Goal: Check status: Check status

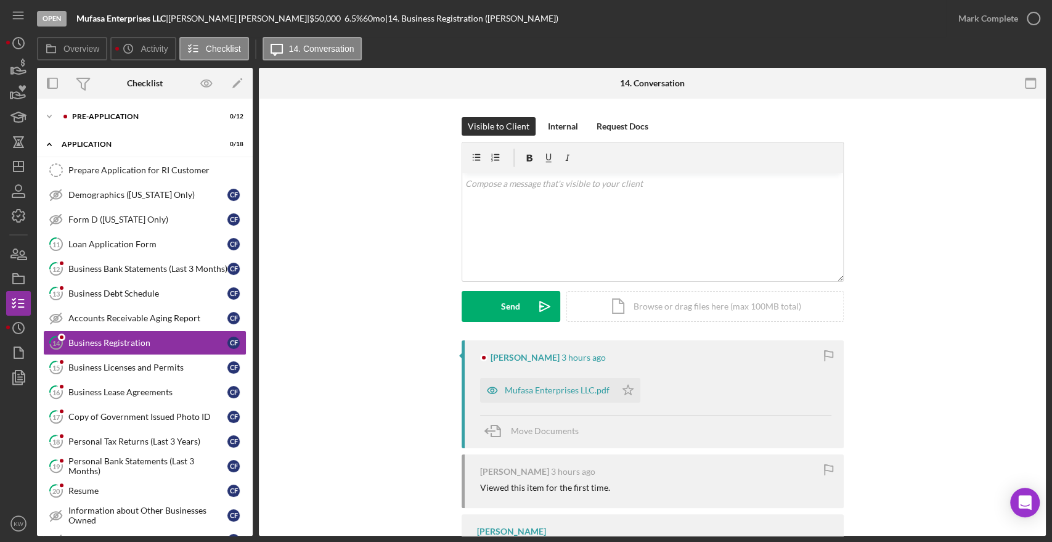
scroll to position [25, 0]
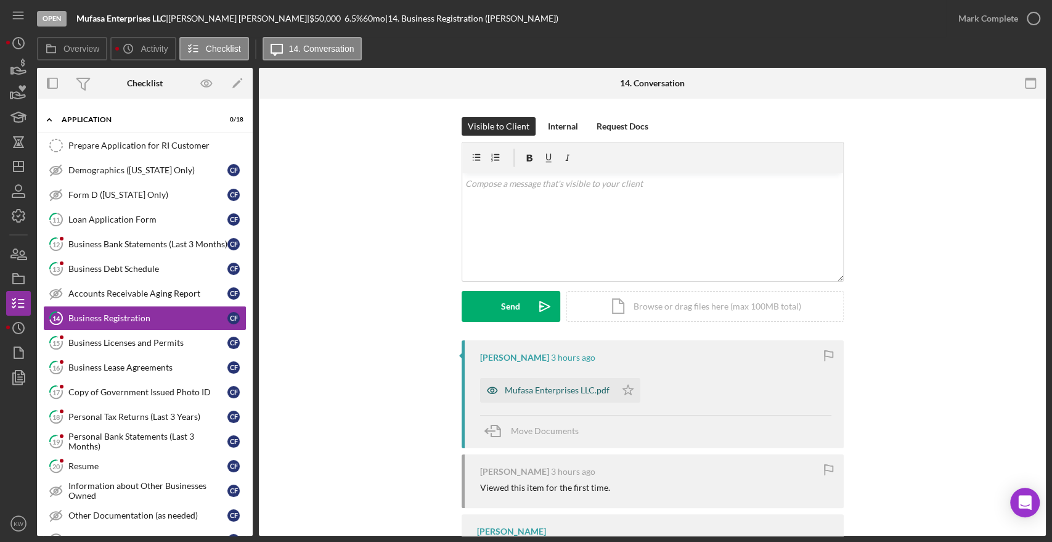
click at [539, 385] on div "Mufasa Enterprises LLC.pdf" at bounding box center [557, 390] width 105 height 10
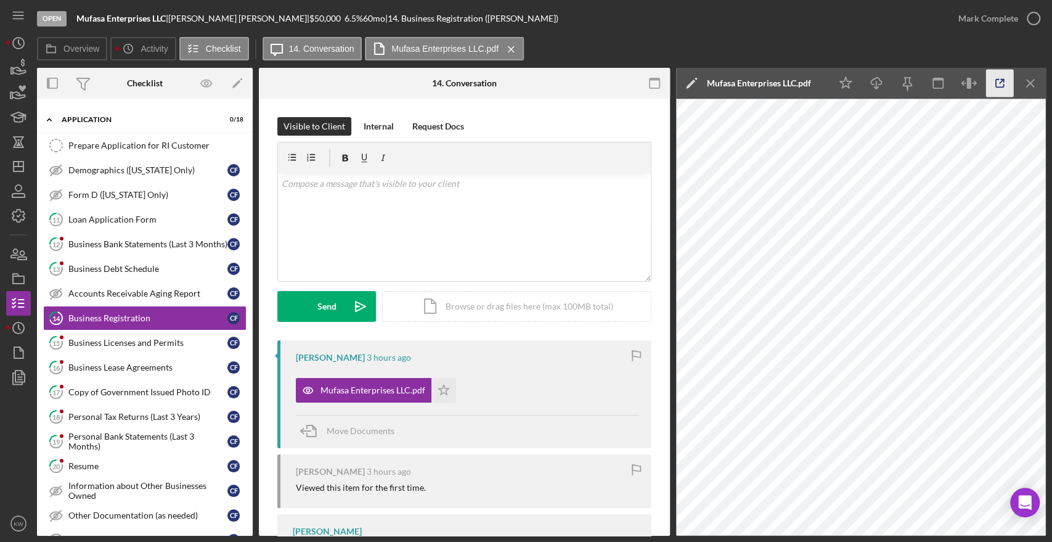
click at [1008, 88] on icon "button" at bounding box center [1000, 84] width 28 height 28
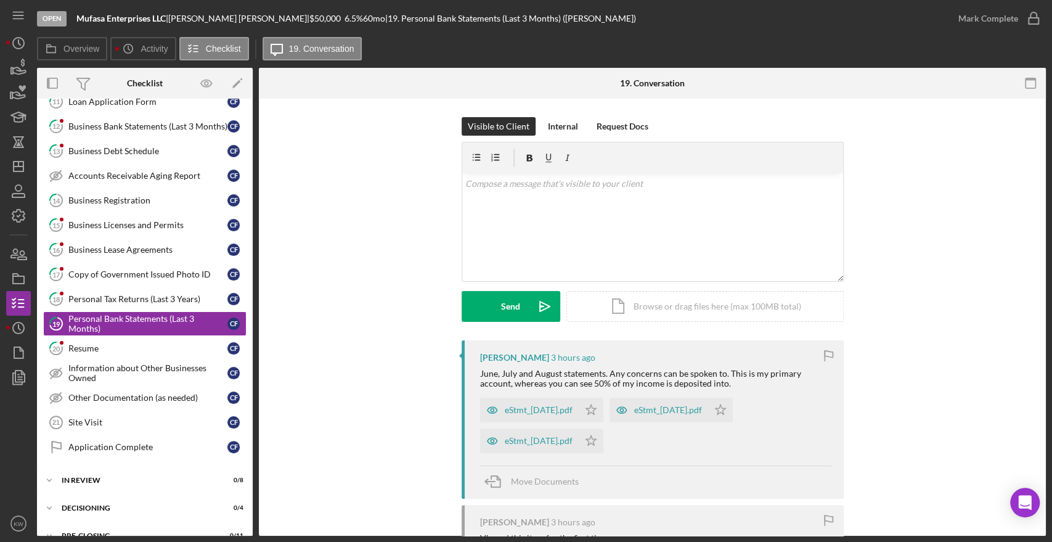
scroll to position [147, 0]
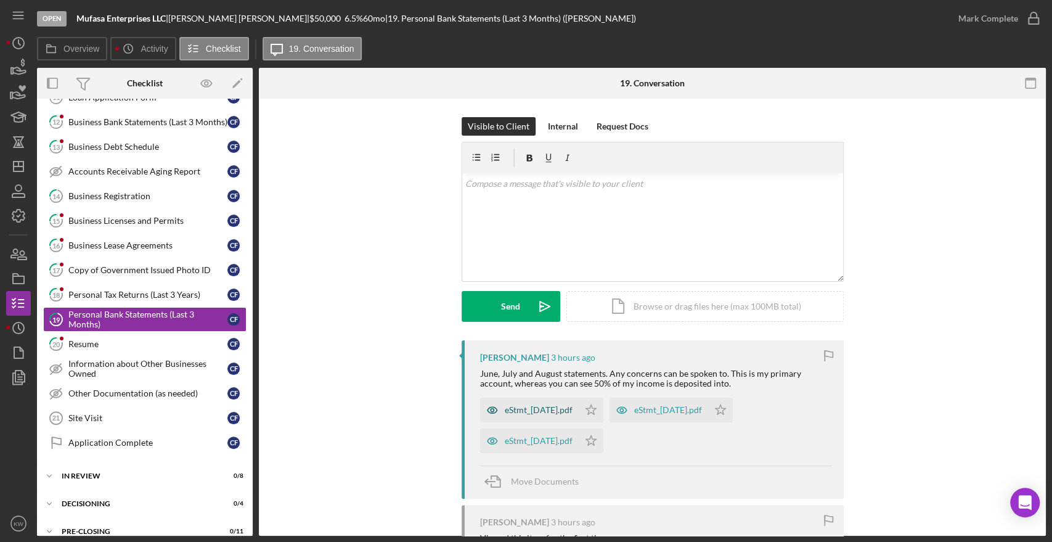
drag, startPoint x: 520, startPoint y: 415, endPoint x: 522, endPoint y: 408, distance: 7.0
click at [522, 408] on div "eStmt_2025-06-30.pdf" at bounding box center [529, 410] width 99 height 25
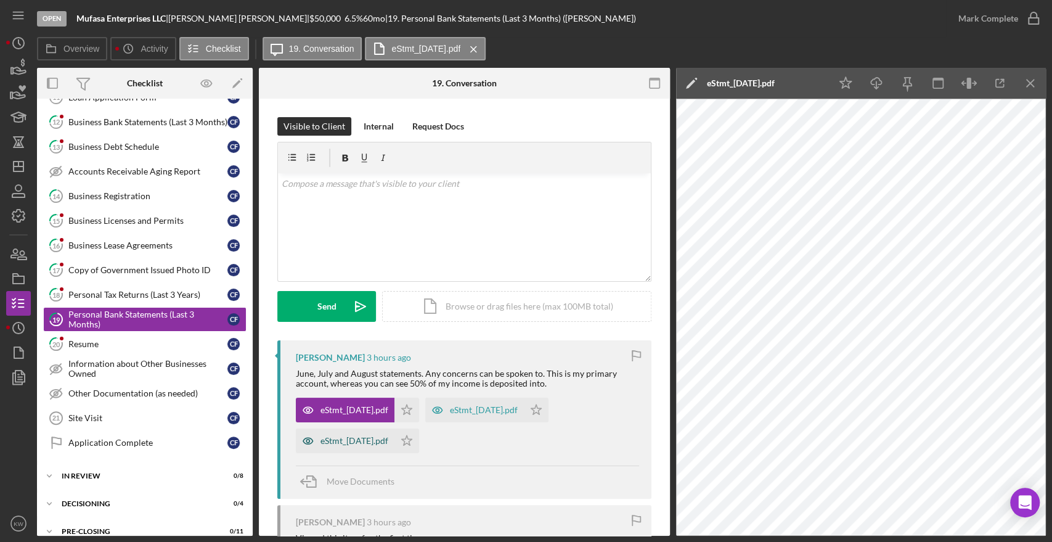
click at [375, 439] on div "eStmt_2025-08-29.pdf" at bounding box center [355, 441] width 68 height 10
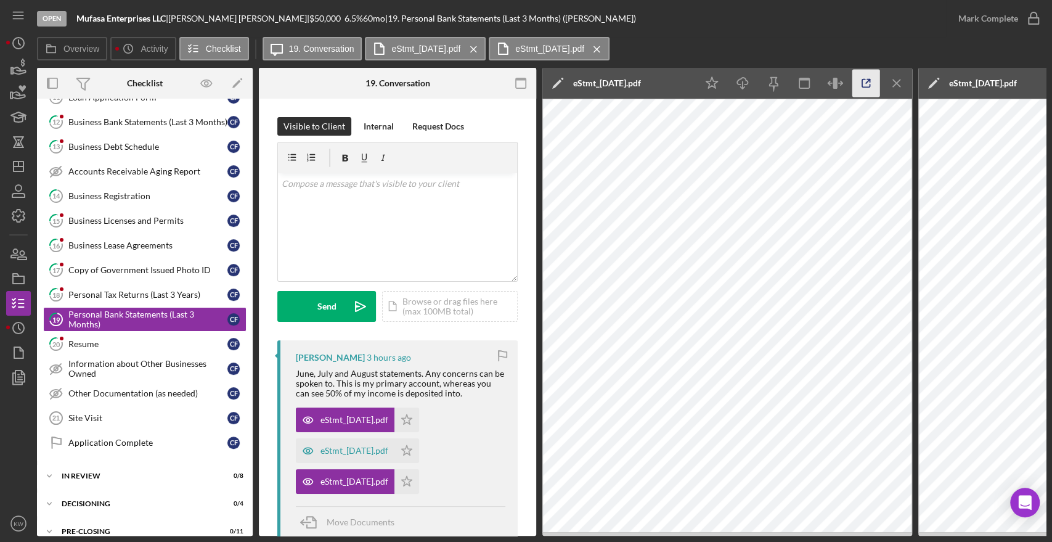
click at [859, 84] on icon "button" at bounding box center [866, 84] width 28 height 28
click at [94, 300] on link "18 Personal Tax Returns (Last 3 Years) C F" at bounding box center [144, 294] width 203 height 25
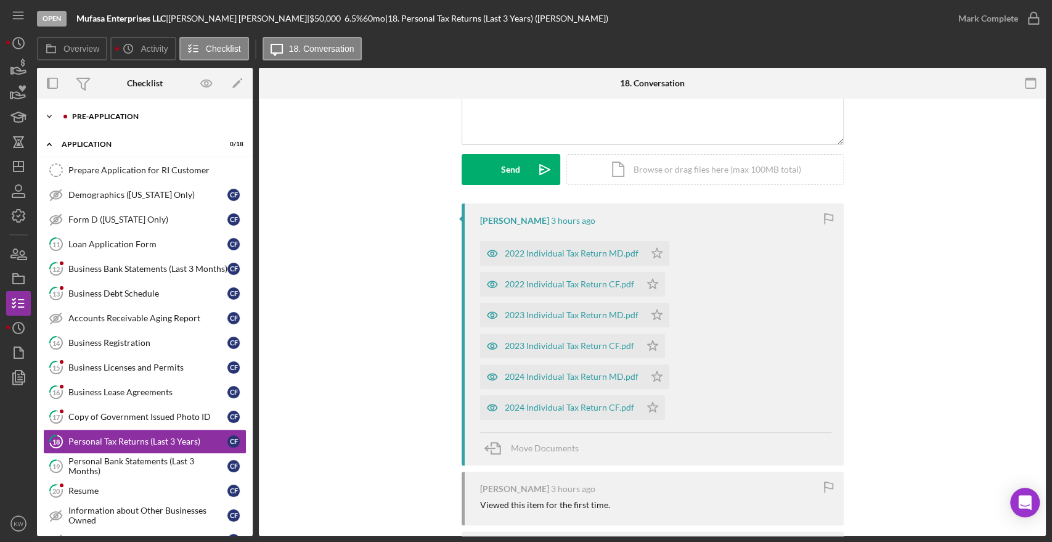
click at [104, 108] on div "Icon/Expander Pre-Application 0 / 12" at bounding box center [145, 116] width 216 height 25
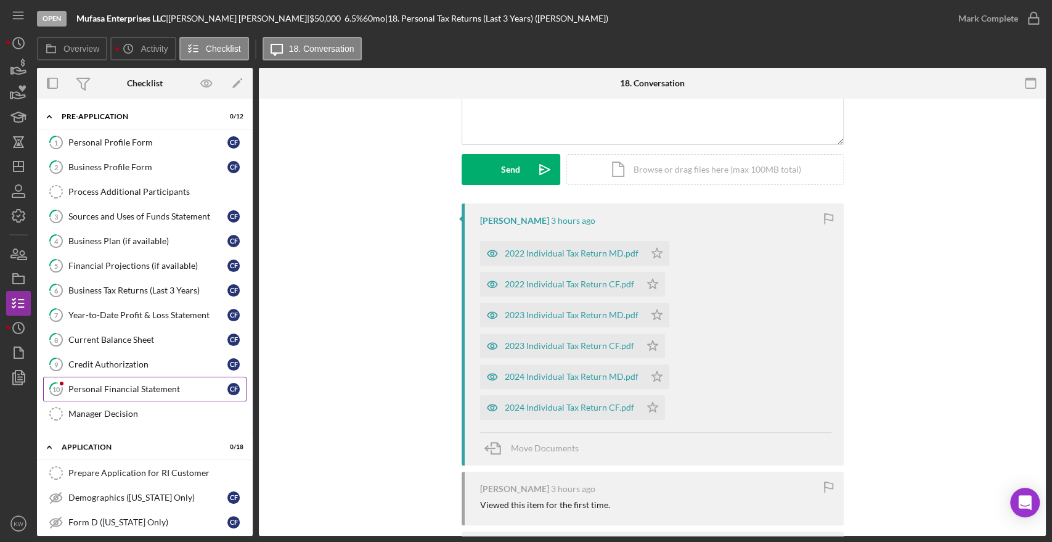
click at [113, 391] on div "Personal Financial Statement" at bounding box center [147, 389] width 159 height 10
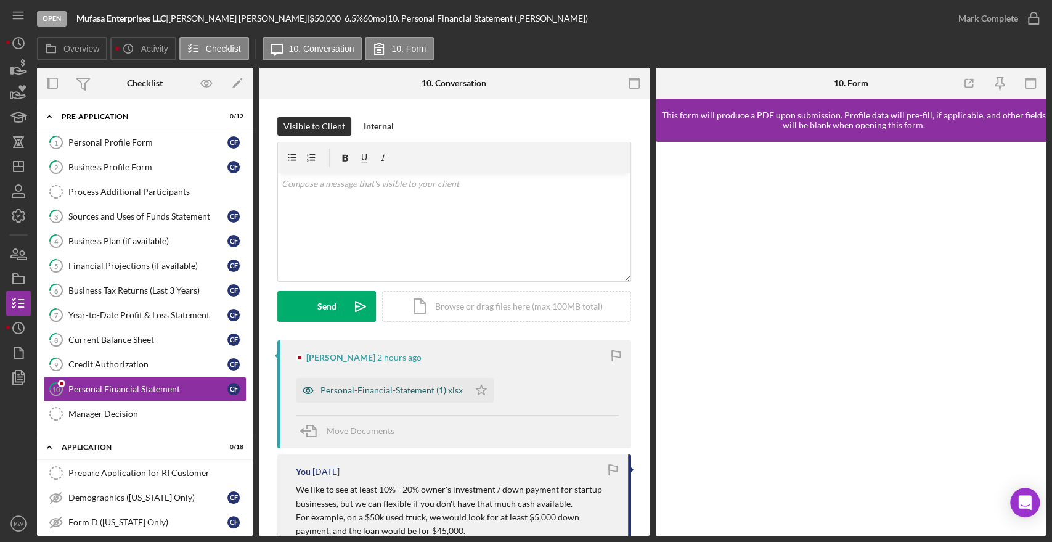
click at [447, 394] on div "Personal-Financial-Statement (1).xlsx" at bounding box center [392, 390] width 142 height 10
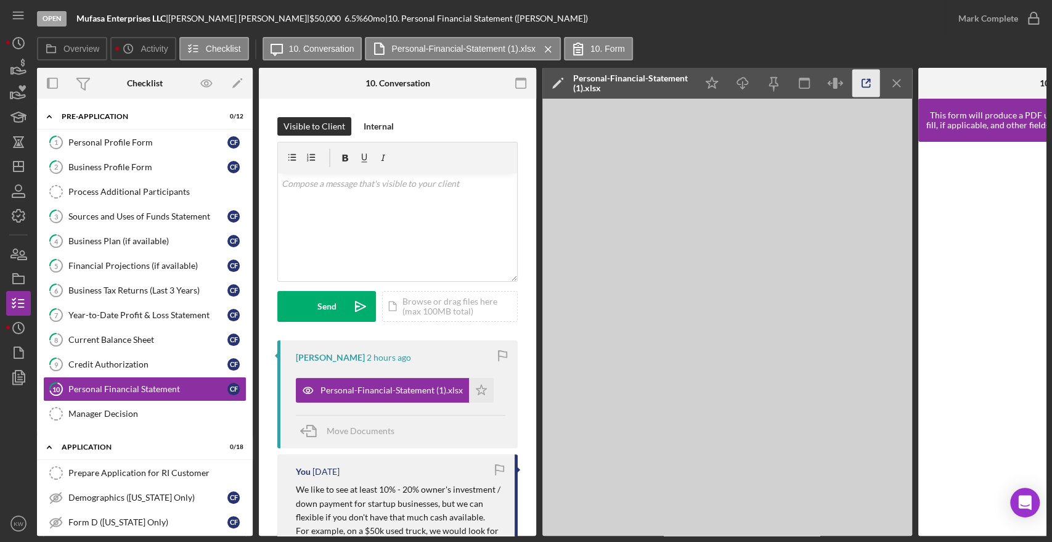
click at [871, 75] on icon "button" at bounding box center [866, 84] width 28 height 28
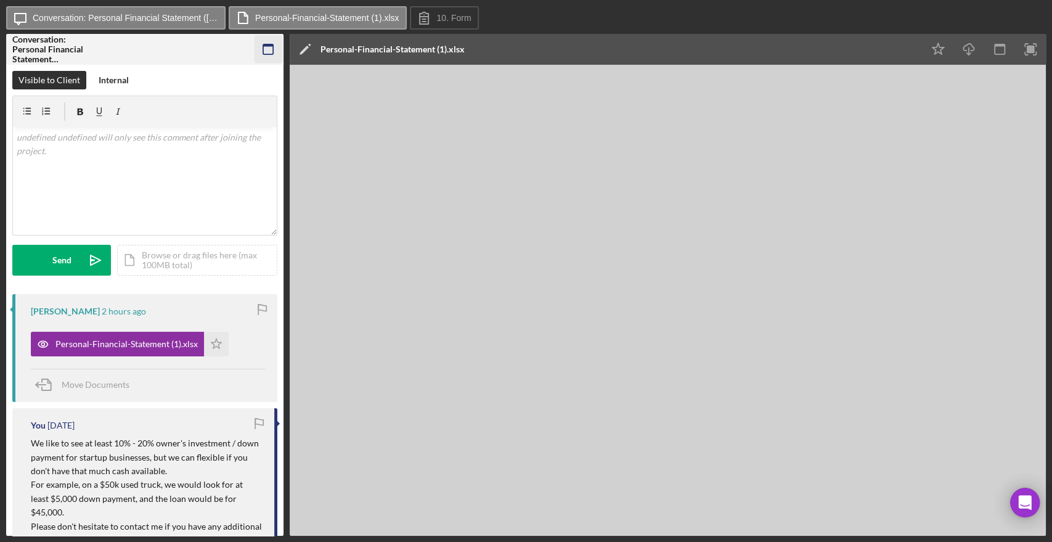
click at [266, 50] on icon "button" at bounding box center [269, 50] width 28 height 28
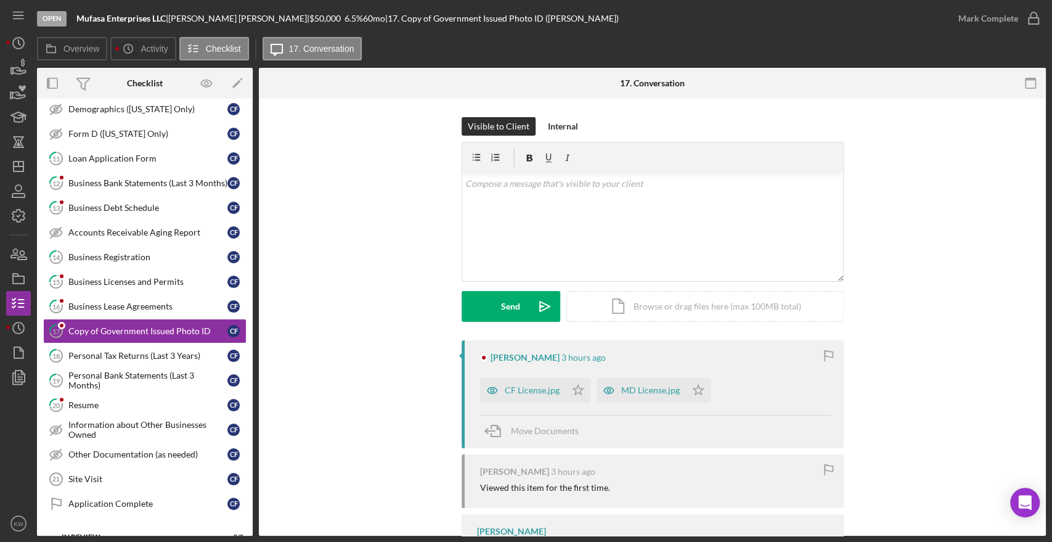
scroll to position [98, 0]
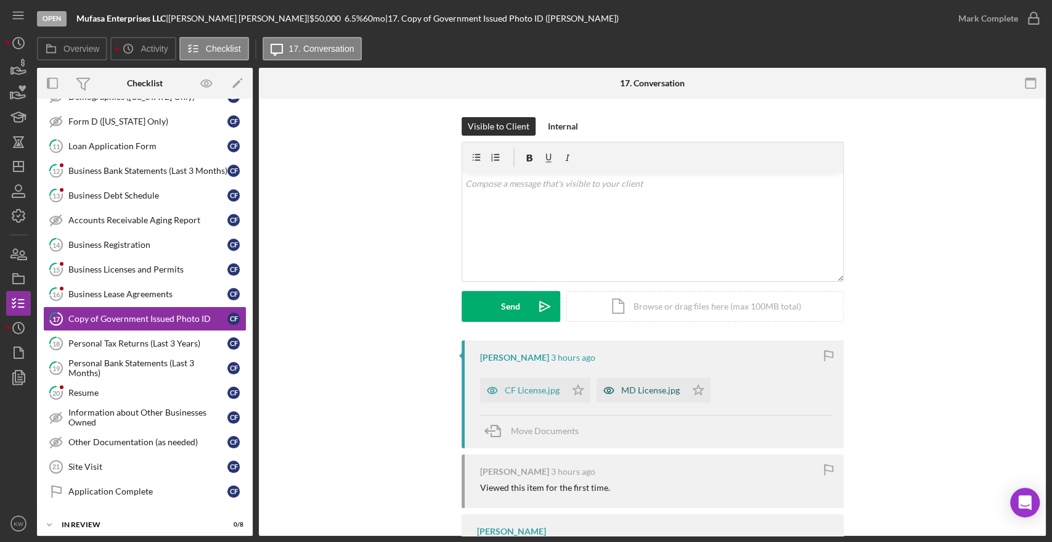
click at [627, 394] on div "MD License.jpg" at bounding box center [641, 390] width 89 height 25
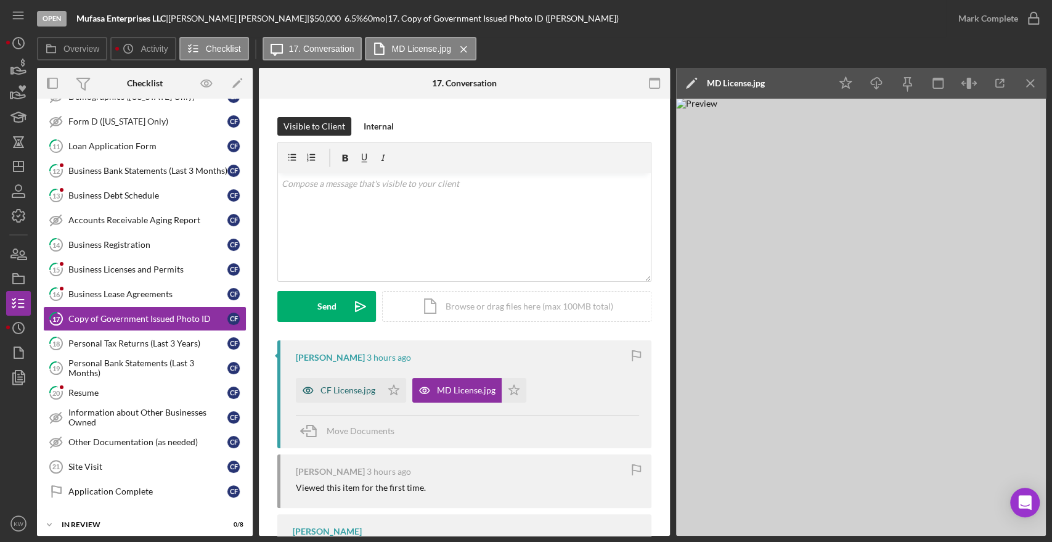
click at [349, 390] on div "CF License.jpg" at bounding box center [348, 390] width 55 height 10
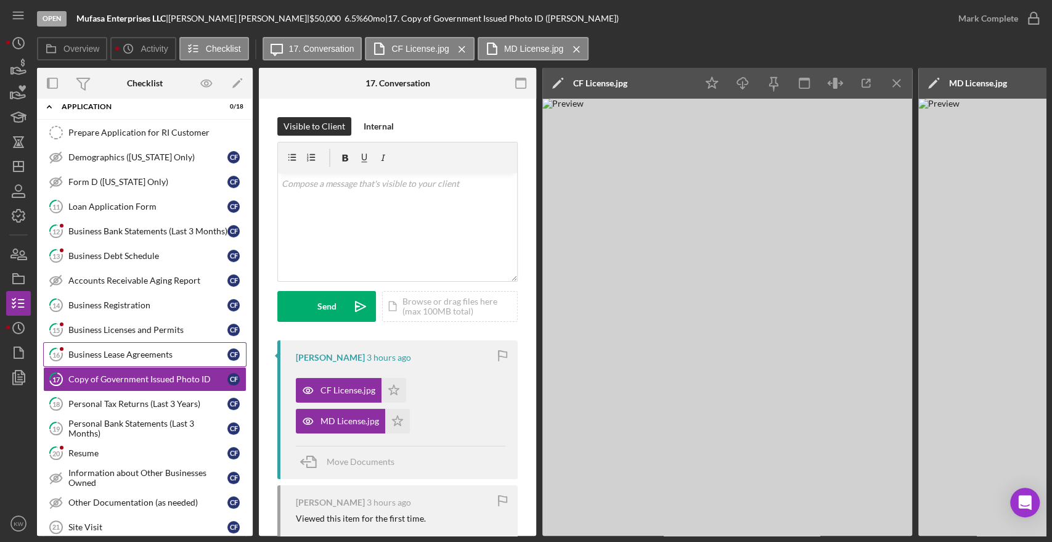
scroll to position [0, 0]
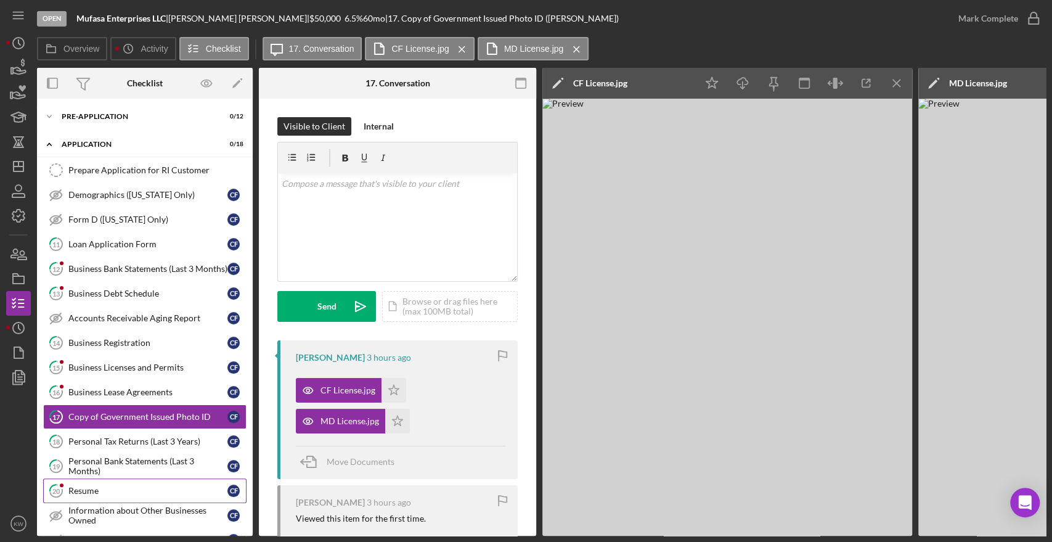
click at [113, 482] on link "20 Resume C F" at bounding box center [144, 490] width 203 height 25
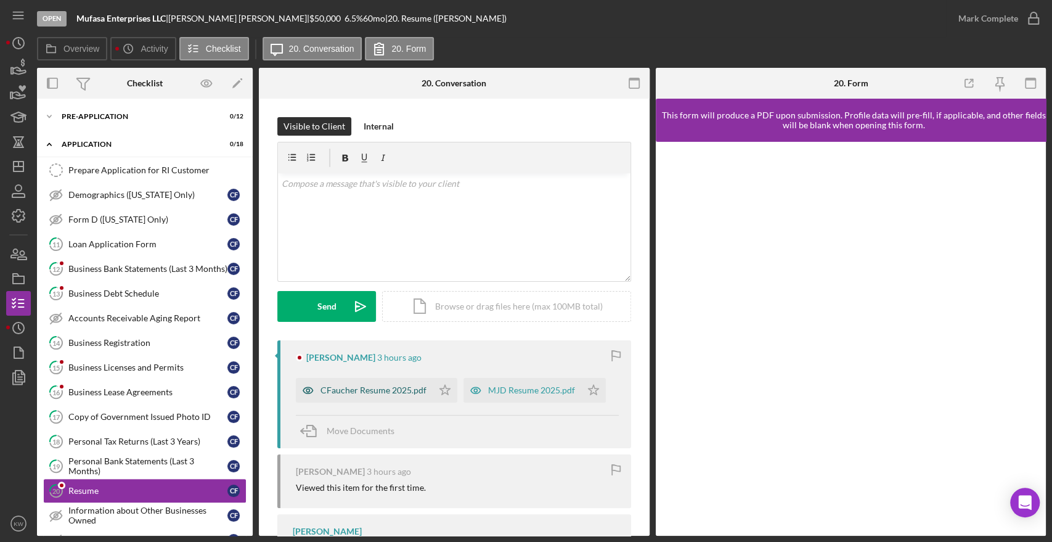
click at [399, 393] on div "CFaucher Resume 2025.pdf" at bounding box center [374, 390] width 106 height 10
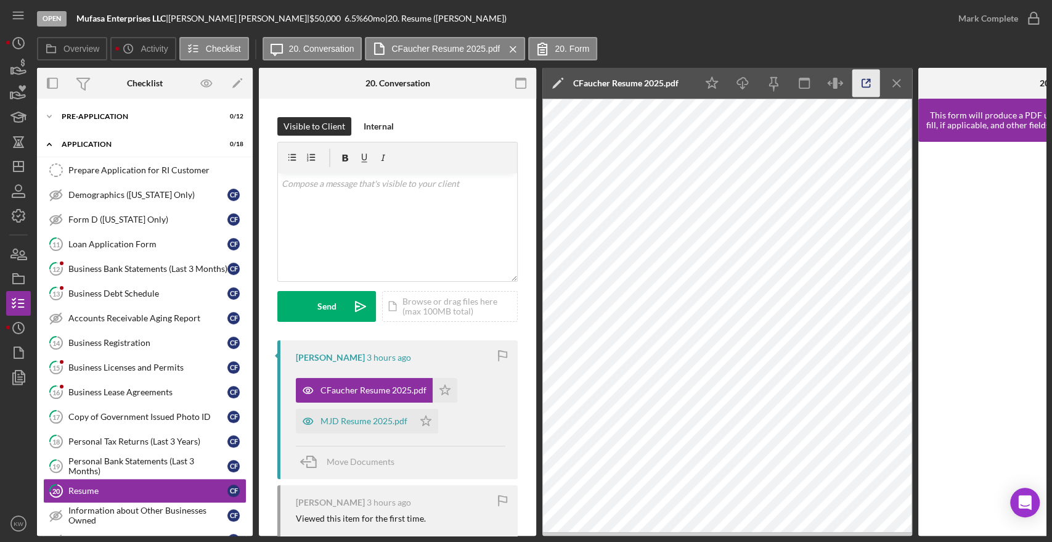
click at [865, 80] on icon "button" at bounding box center [866, 84] width 8 height 8
